Goal: Transaction & Acquisition: Download file/media

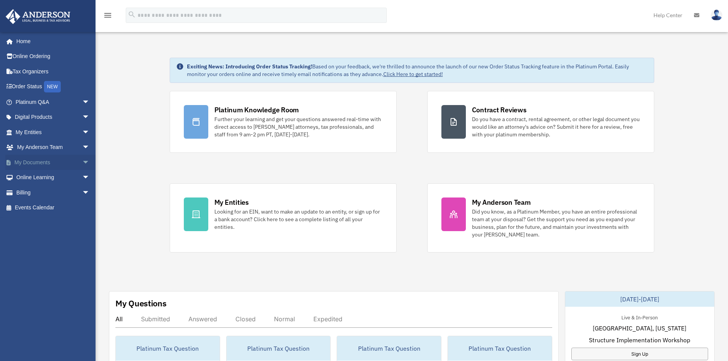
click at [82, 161] on span "arrow_drop_down" at bounding box center [89, 163] width 15 height 16
click at [42, 174] on link "Box" at bounding box center [56, 177] width 91 height 15
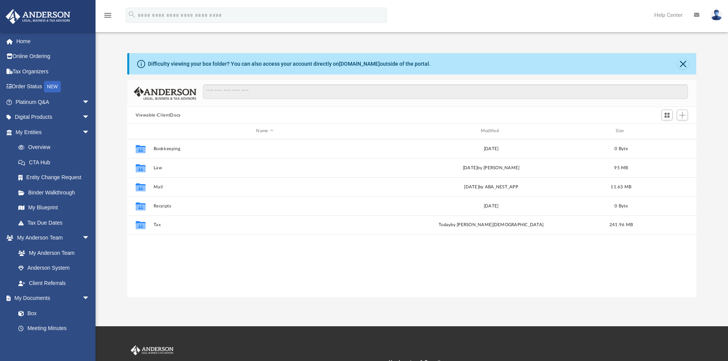
scroll to position [168, 563]
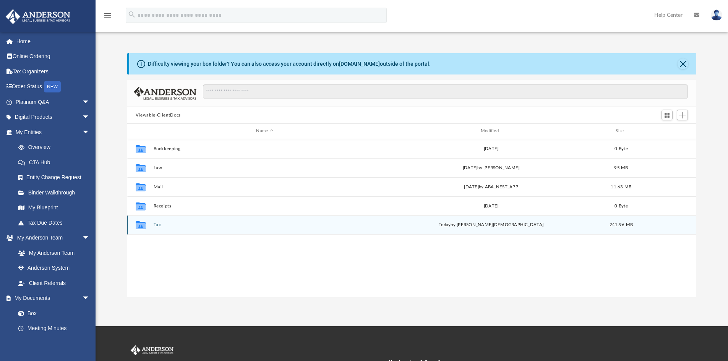
click at [170, 222] on div "Collaborated Folder Tax [DATE] by [PERSON_NAME] 241.96 MB" at bounding box center [411, 224] width 569 height 19
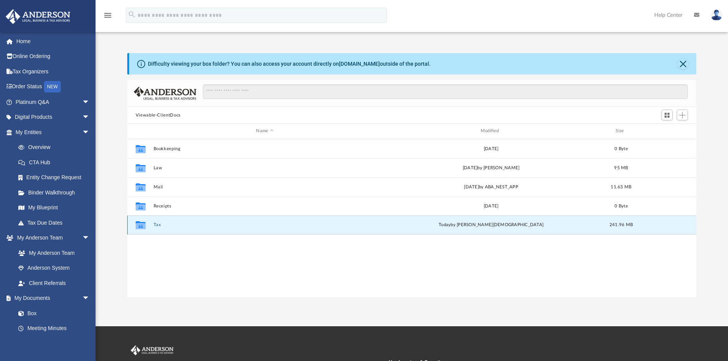
click at [168, 223] on button "Tax" at bounding box center [264, 224] width 223 height 5
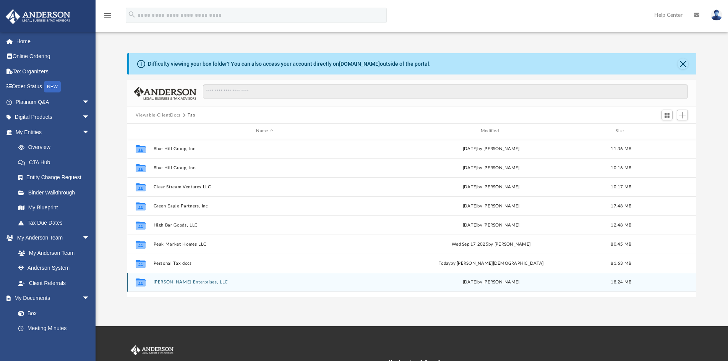
click at [193, 281] on button "[PERSON_NAME] Enterprises, LLC" at bounding box center [264, 282] width 223 height 5
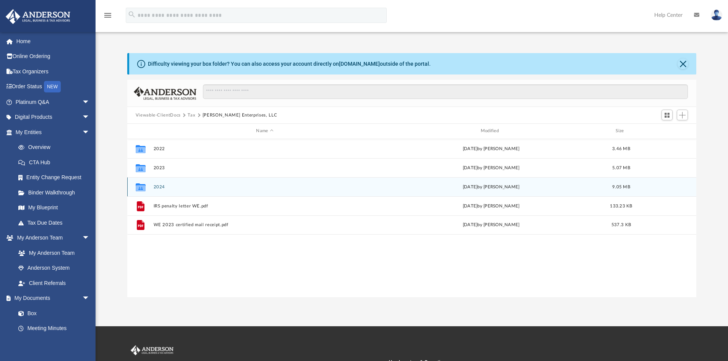
click at [173, 190] on div "Collaborated Folder 2024 [DATE] by [PERSON_NAME] 9.05 MB" at bounding box center [411, 186] width 569 height 19
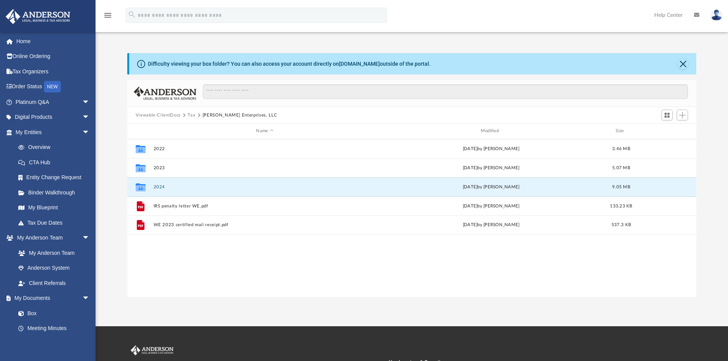
click at [192, 114] on button "Tax" at bounding box center [192, 115] width 8 height 7
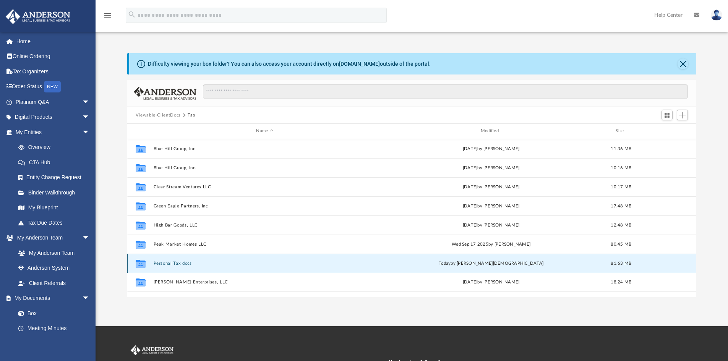
click at [173, 261] on button "Personal Tax docs" at bounding box center [264, 263] width 223 height 5
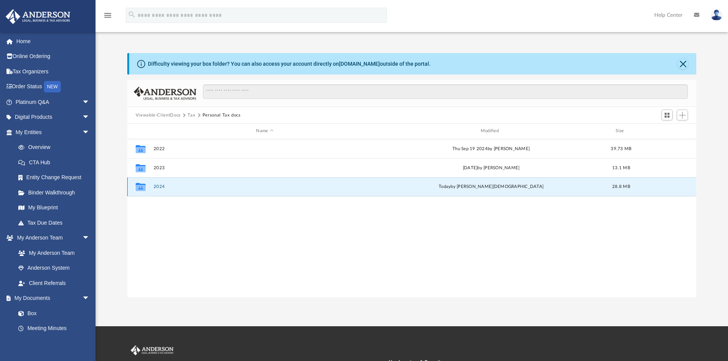
click at [161, 188] on button "2024" at bounding box center [264, 186] width 223 height 5
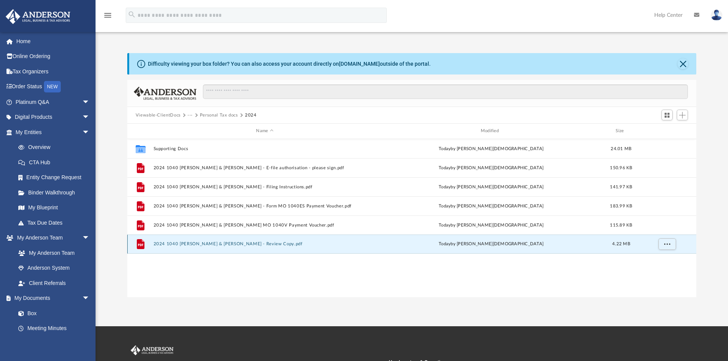
click at [264, 245] on button "2024 1040 [PERSON_NAME] & [PERSON_NAME] - Review Copy.pdf" at bounding box center [264, 243] width 223 height 5
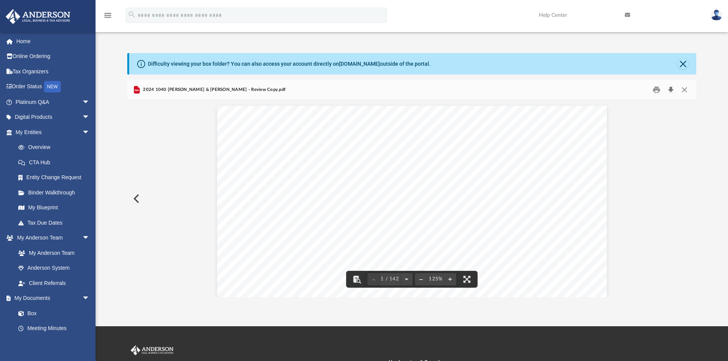
click at [670, 87] on button "Download" at bounding box center [671, 90] width 14 height 12
click at [686, 88] on button "Close" at bounding box center [684, 90] width 14 height 12
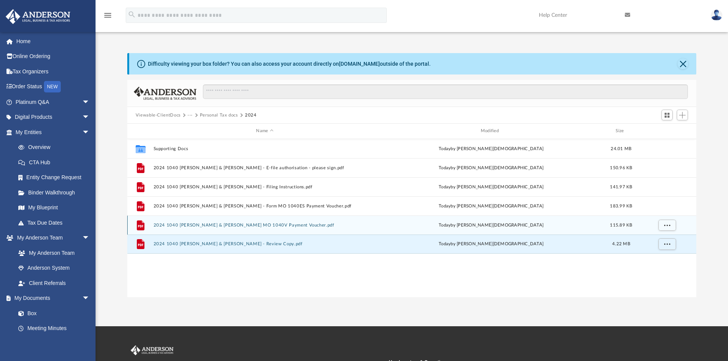
click at [237, 226] on button "2024 1040 [PERSON_NAME] & [PERSON_NAME] MO 1040V Payment Voucher.pdf" at bounding box center [264, 225] width 223 height 5
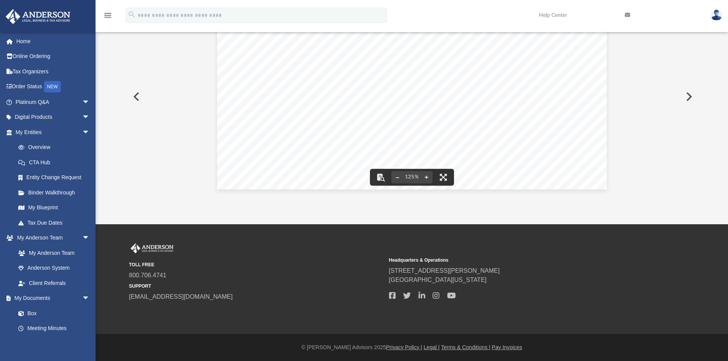
scroll to position [0, 0]
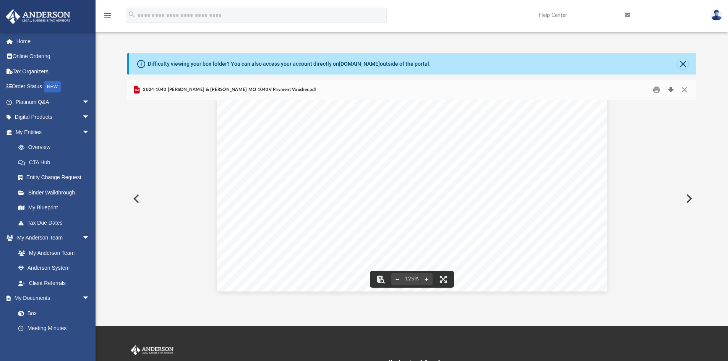
click at [669, 89] on button "Download" at bounding box center [671, 90] width 14 height 12
click at [687, 90] on button "Close" at bounding box center [684, 90] width 14 height 12
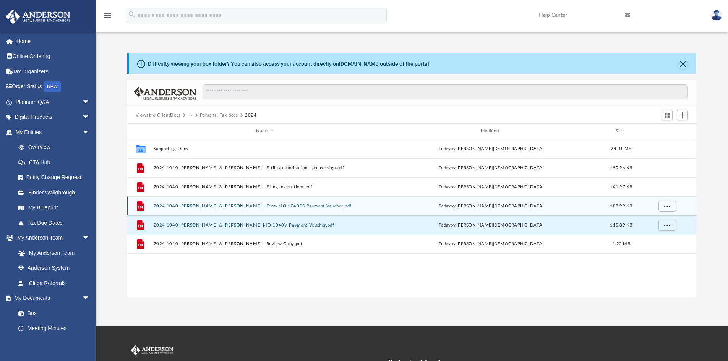
click at [238, 205] on button "2024 1040 [PERSON_NAME] & [PERSON_NAME] - Form MO 1040ES Payment Voucher.pdf" at bounding box center [264, 206] width 223 height 5
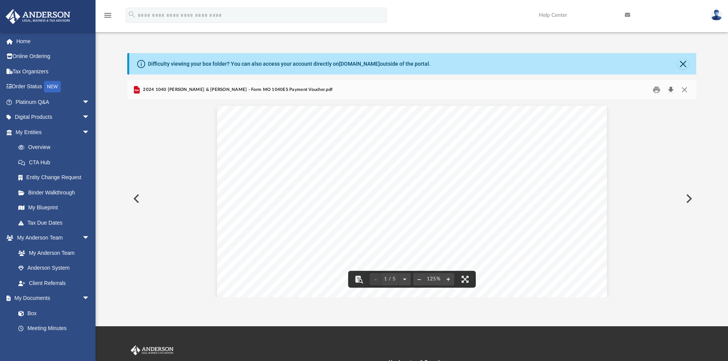
click at [671, 87] on button "Download" at bounding box center [671, 90] width 14 height 12
click at [682, 92] on button "Close" at bounding box center [684, 90] width 14 height 12
